Goal: Information Seeking & Learning: Learn about a topic

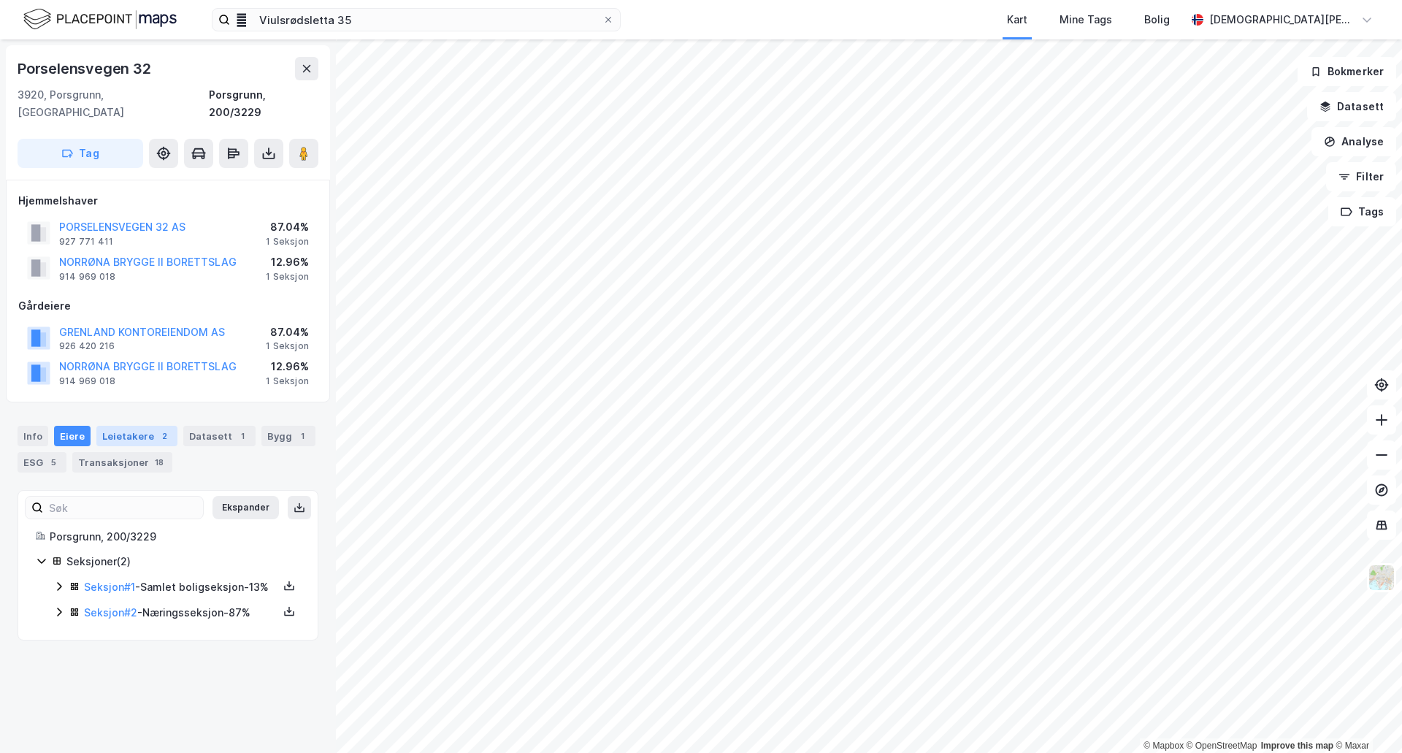
click at [161, 429] on div "2" at bounding box center [164, 436] width 15 height 15
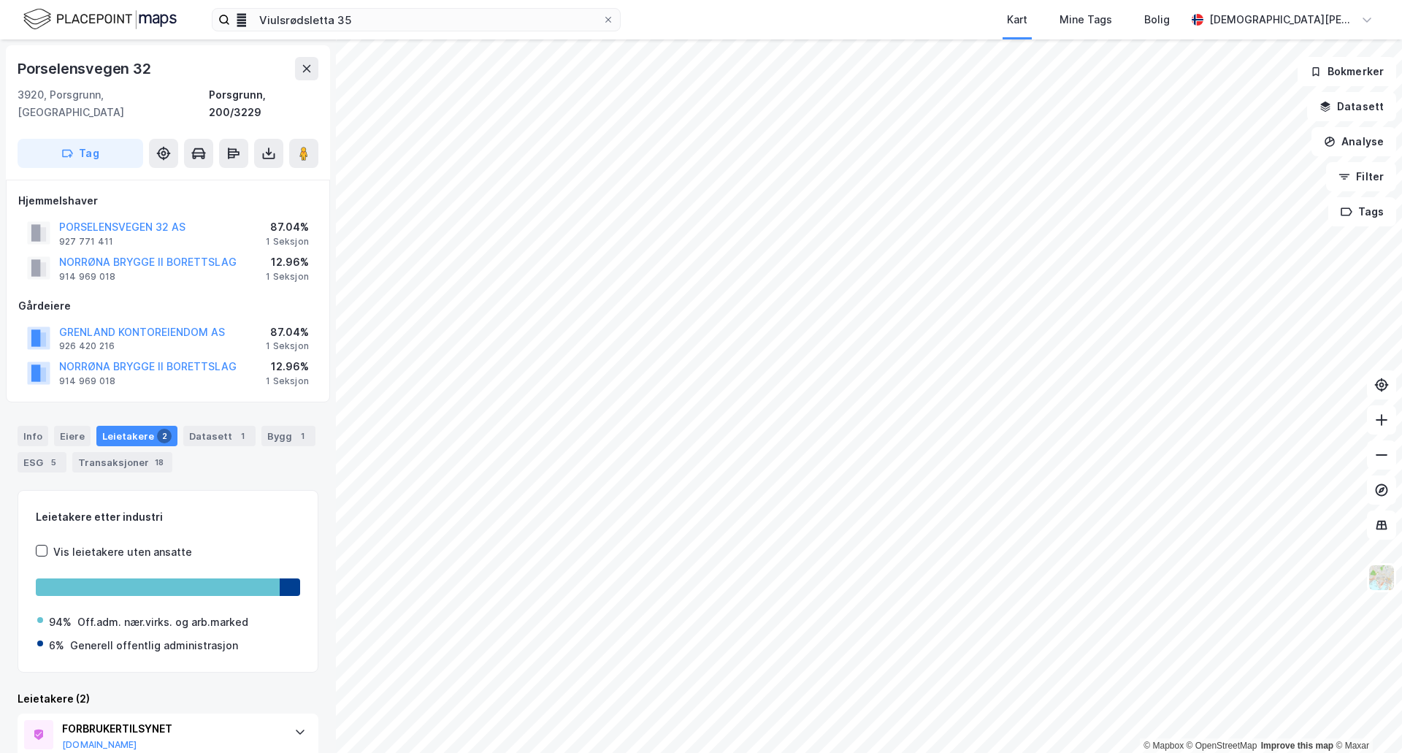
scroll to position [118, 0]
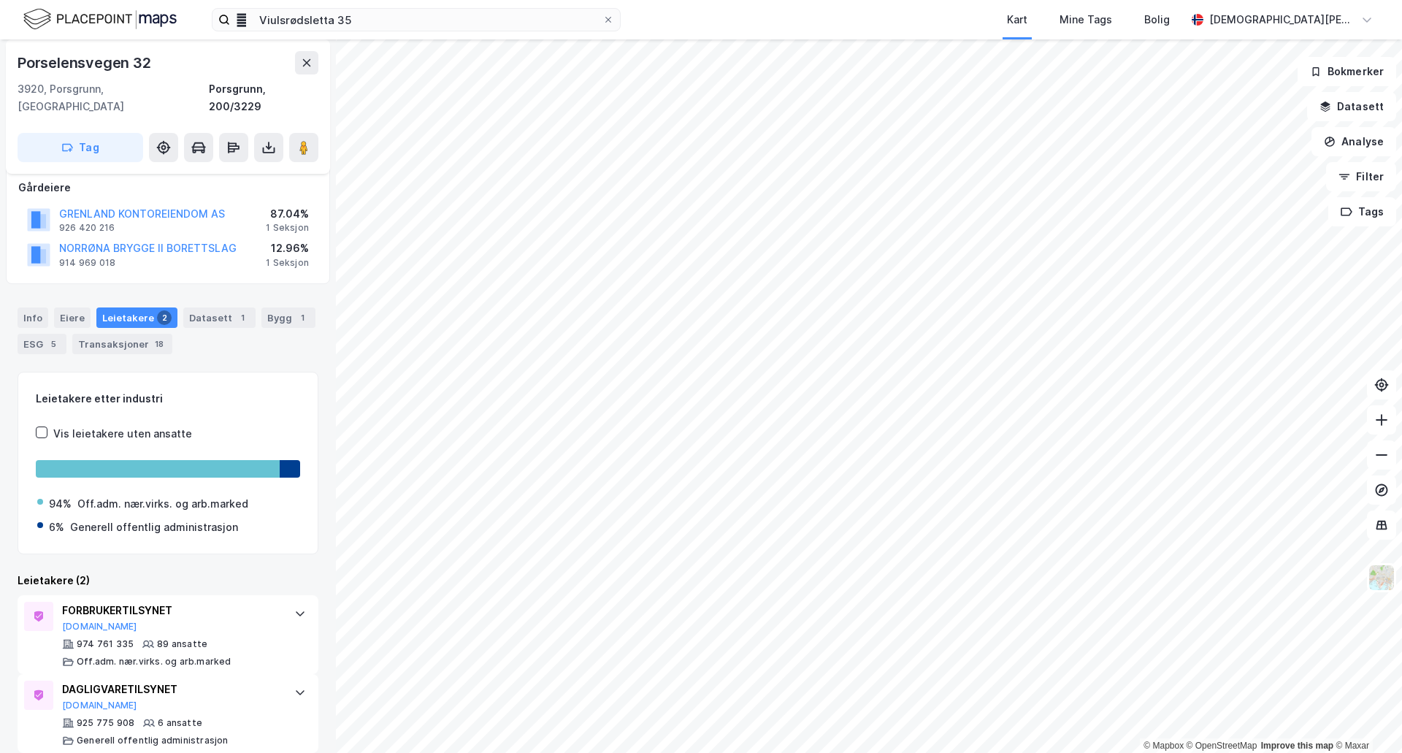
click at [1012, 752] on html " [GEOGRAPHIC_DATA] 35 Kart Mine Tags Bolig [PERSON_NAME] © Mapbox © OpenStreet…" at bounding box center [701, 376] width 1402 height 753
click at [803, 752] on html " [GEOGRAPHIC_DATA] 35 Kart Mine Tags Bolig [PERSON_NAME] © Mapbox © OpenStreet…" at bounding box center [701, 376] width 1402 height 753
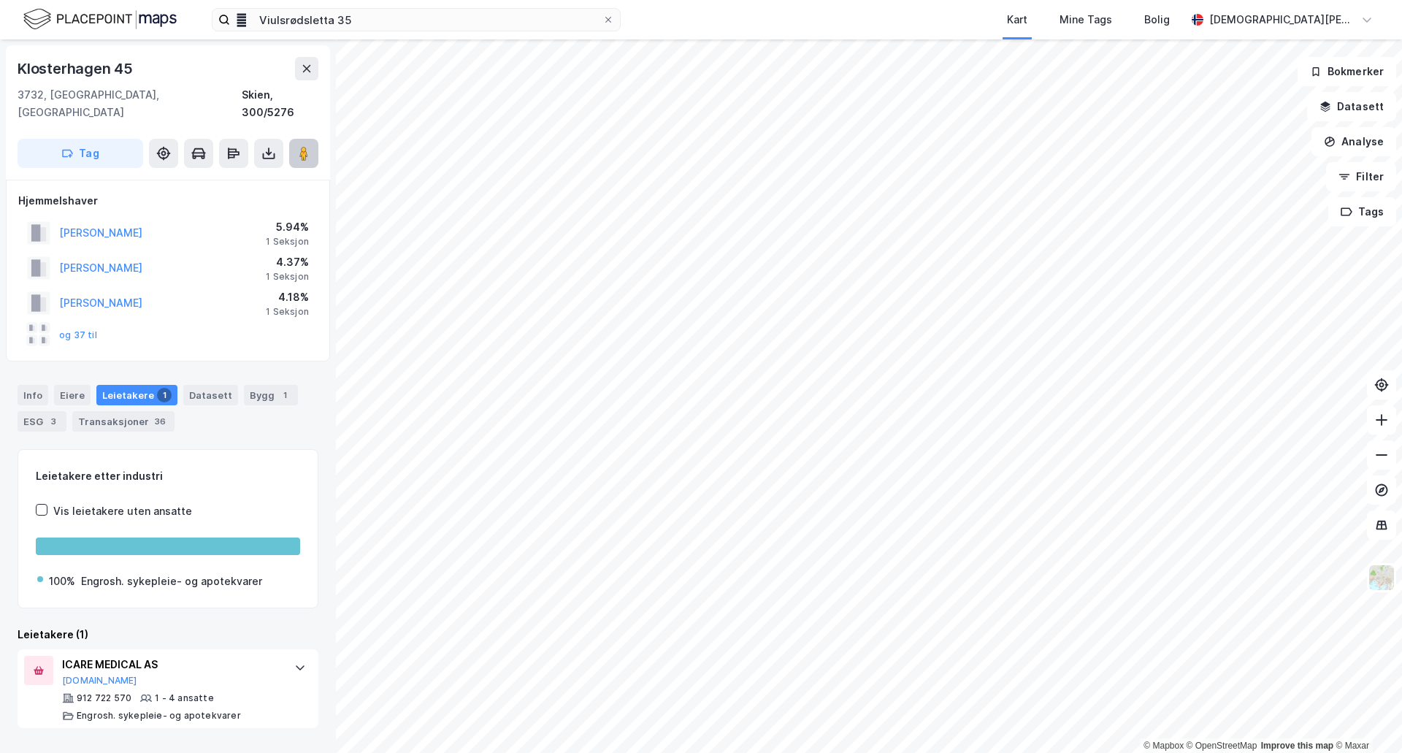
click at [299, 146] on icon at bounding box center [304, 153] width 15 height 15
click at [714, 23] on div " Viulsrødsletta 35 Kart Mine Tags Bolig [PERSON_NAME] © Mapbox © OpenStreetMap…" at bounding box center [701, 376] width 1402 height 753
